Goal: Task Accomplishment & Management: Complete application form

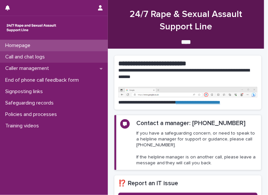
click at [20, 58] on p "Call and chat logs" at bounding box center [26, 57] width 47 height 6
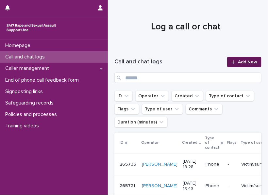
click at [238, 64] on span "Add New" at bounding box center [247, 62] width 19 height 5
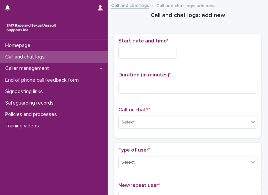
click at [122, 56] on input "text" at bounding box center [147, 53] width 58 height 12
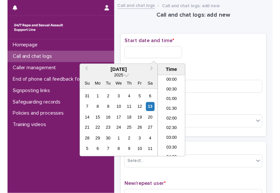
scroll to position [268, 0]
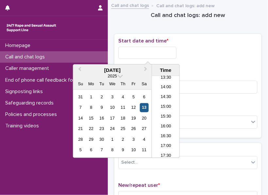
click at [145, 108] on div "13" at bounding box center [144, 107] width 9 height 9
click at [160, 122] on li "16:00" at bounding box center [166, 127] width 28 height 10
type input "**********"
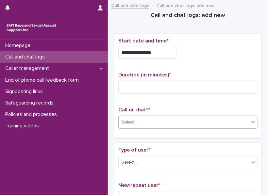
click at [150, 122] on div "Select..." at bounding box center [184, 122] width 131 height 11
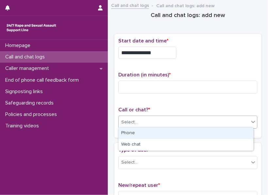
click at [141, 134] on div "Phone" at bounding box center [186, 133] width 135 height 11
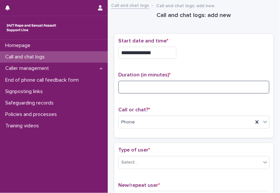
click at [138, 87] on input at bounding box center [194, 87] width 152 height 13
type input "*"
